Goal: Task Accomplishment & Management: Manage account settings

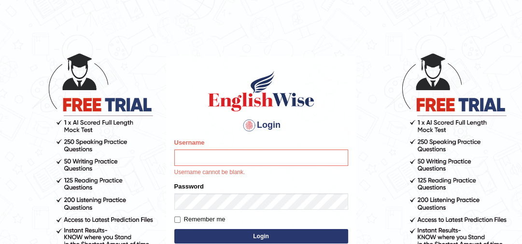
click at [236, 156] on input "Username" at bounding box center [261, 158] width 174 height 16
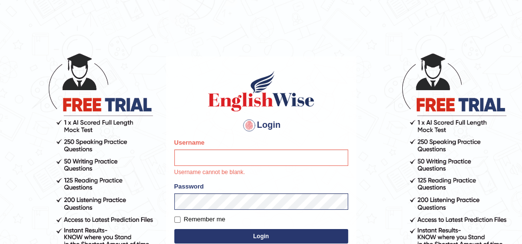
type input "YulyH"
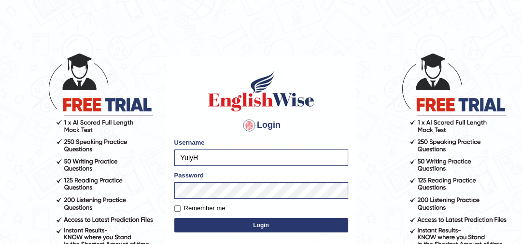
click at [270, 222] on button "Login" at bounding box center [261, 225] width 174 height 14
